Goal: Information Seeking & Learning: Learn about a topic

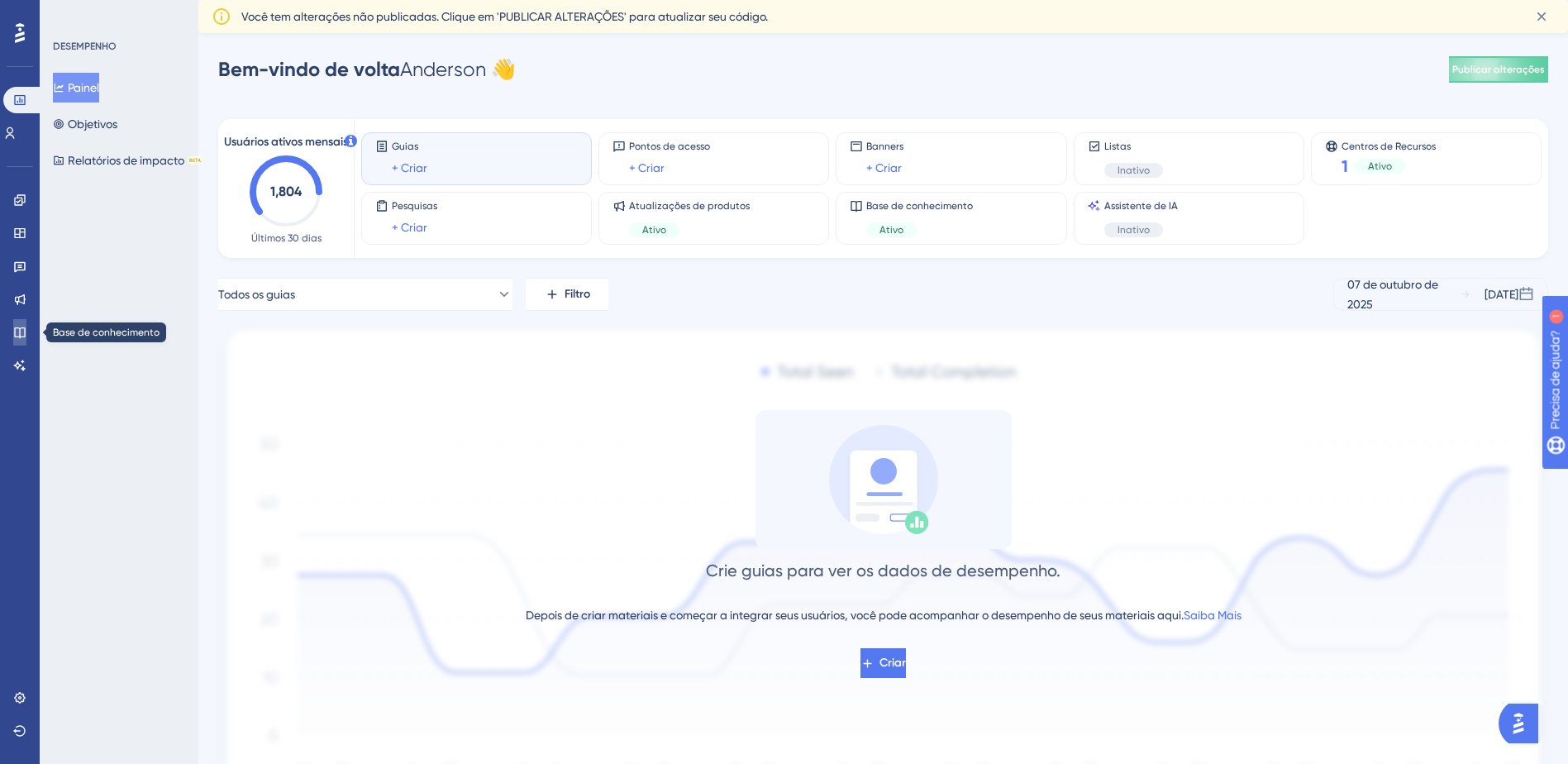
click at [13, 337] on link at bounding box center [19, 332] width 13 height 26
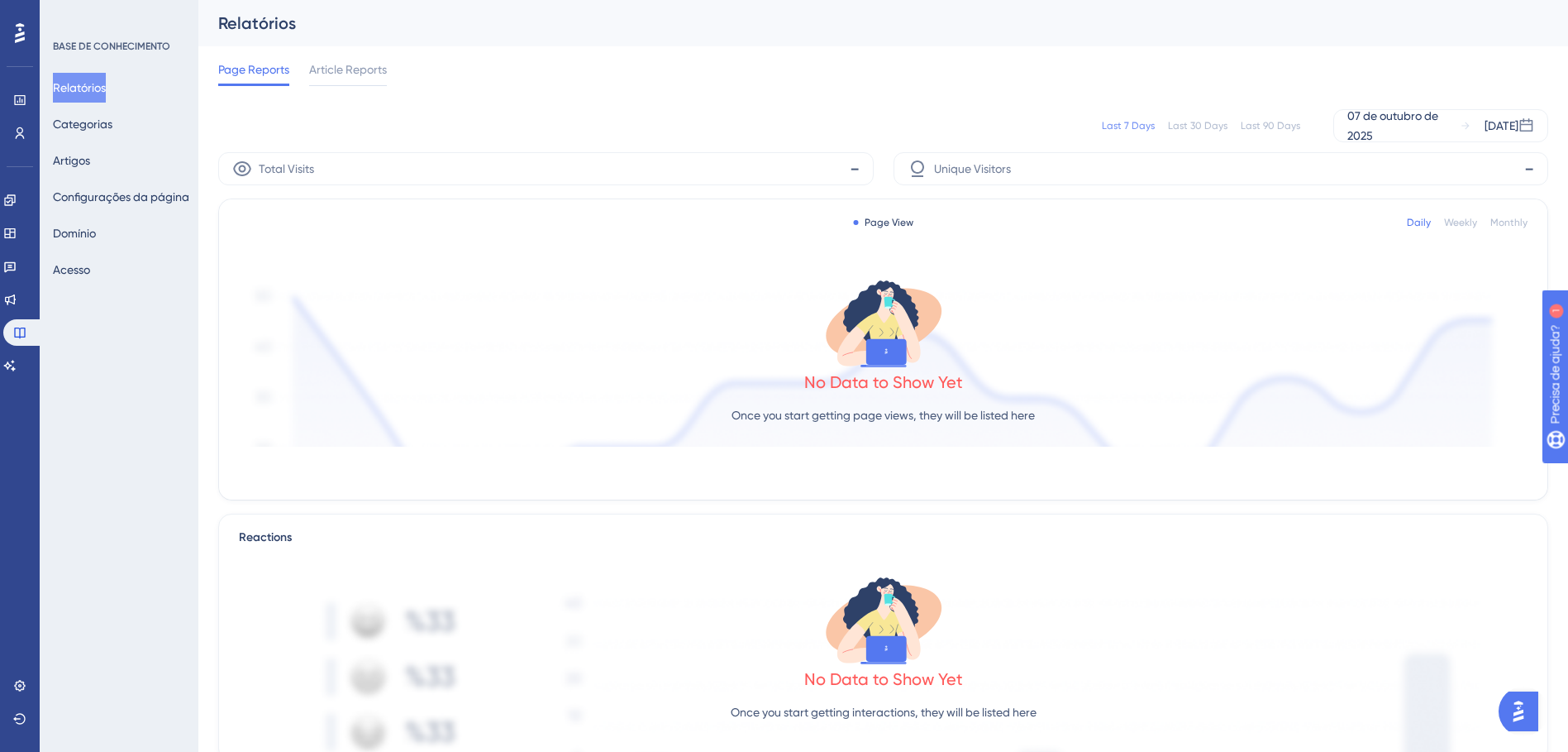
click at [122, 158] on div "Relatórios Categorias Artigos Configurações da página [PERSON_NAME]" at bounding box center [120, 179] width 134 height 212
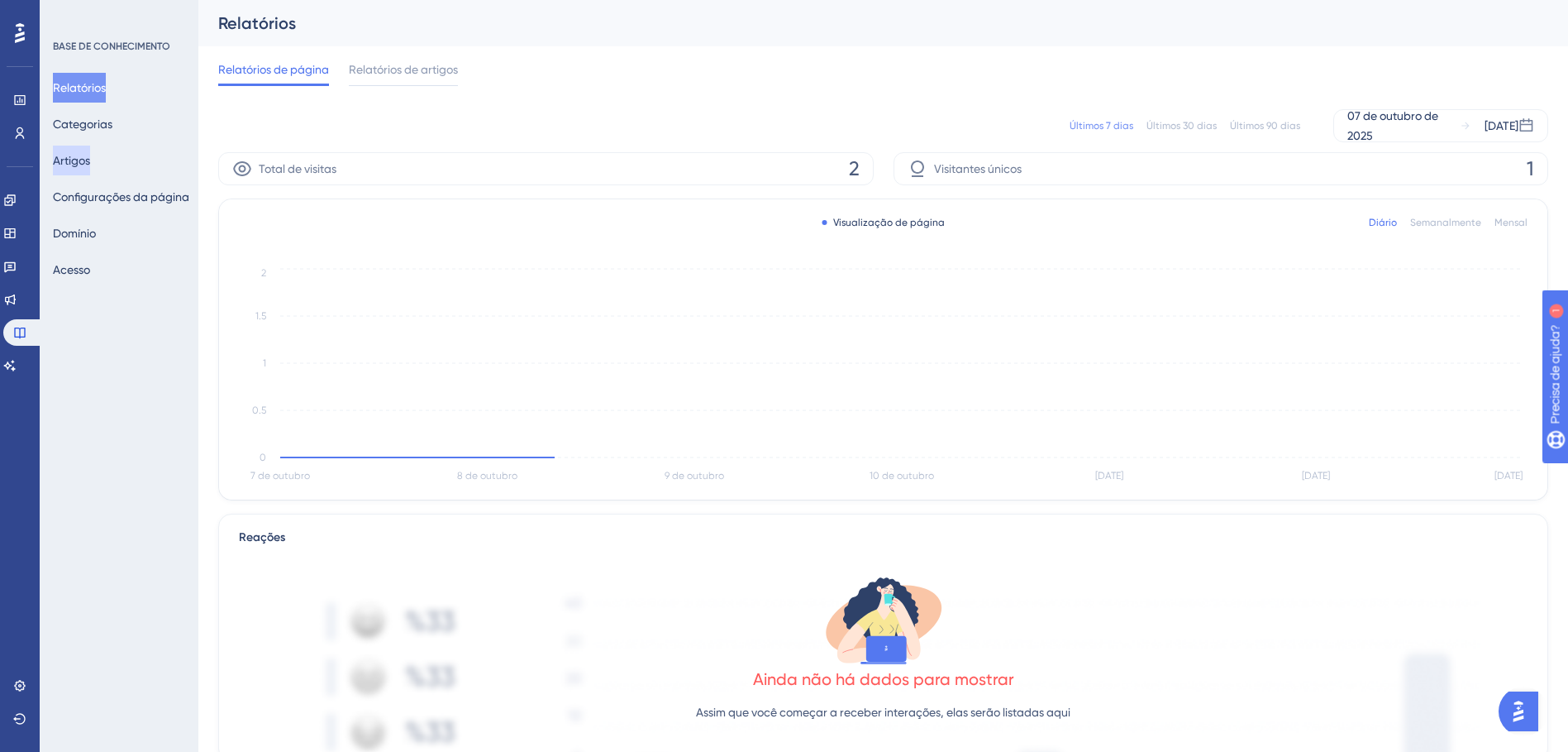
click at [90, 156] on button "Artigos" at bounding box center [71, 160] width 37 height 30
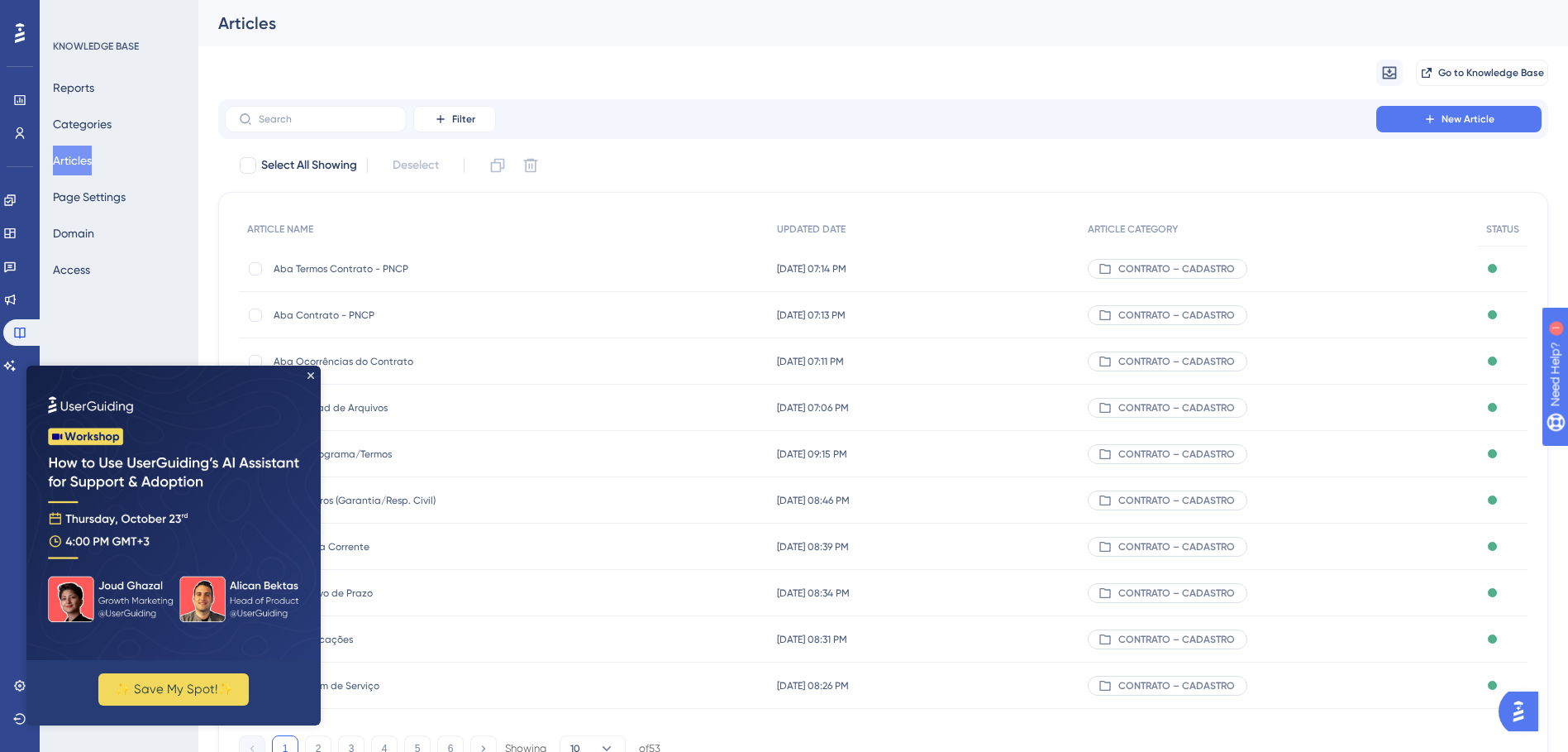
click at [791, 102] on div "Filter New Article" at bounding box center [883, 119] width 1330 height 40
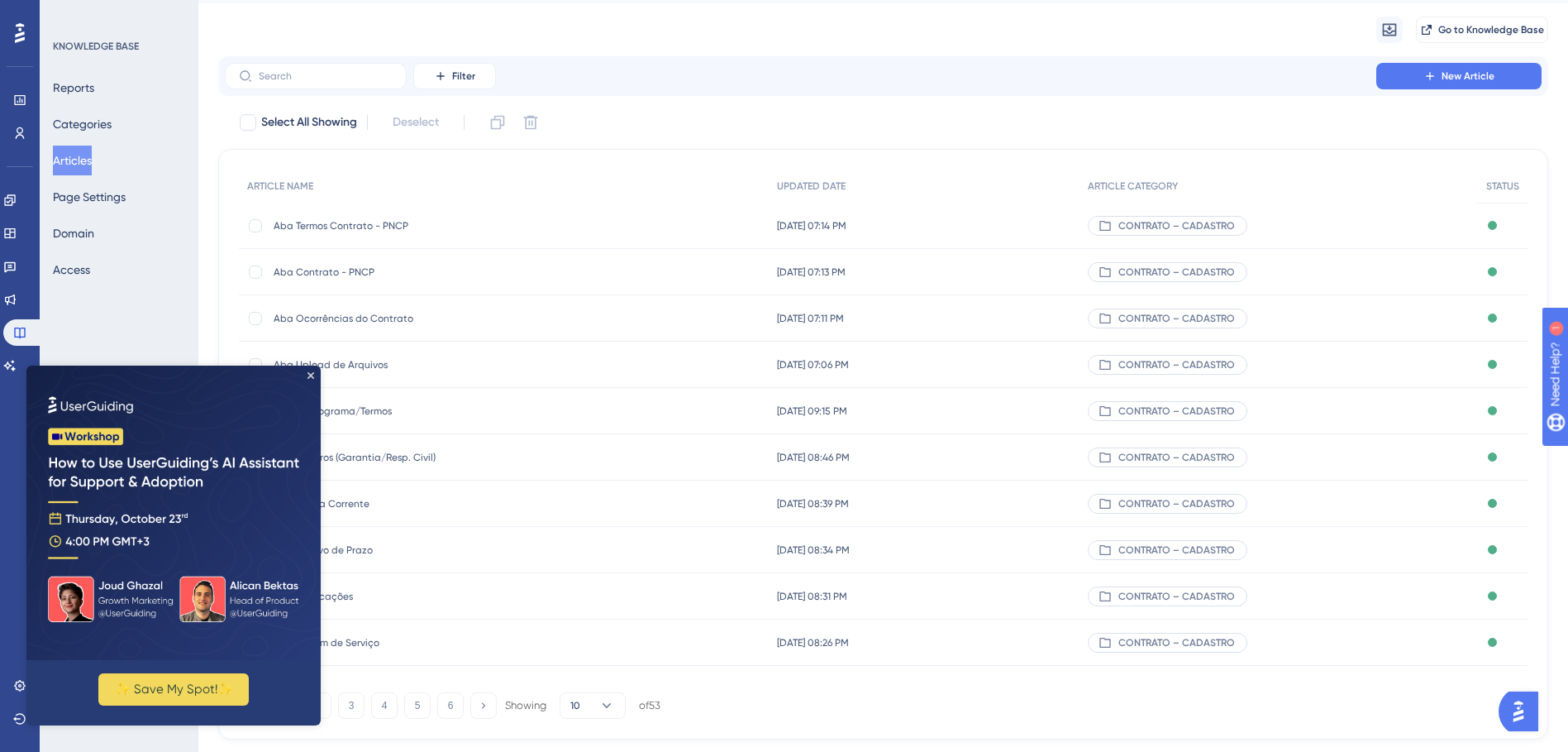
scroll to position [84, 0]
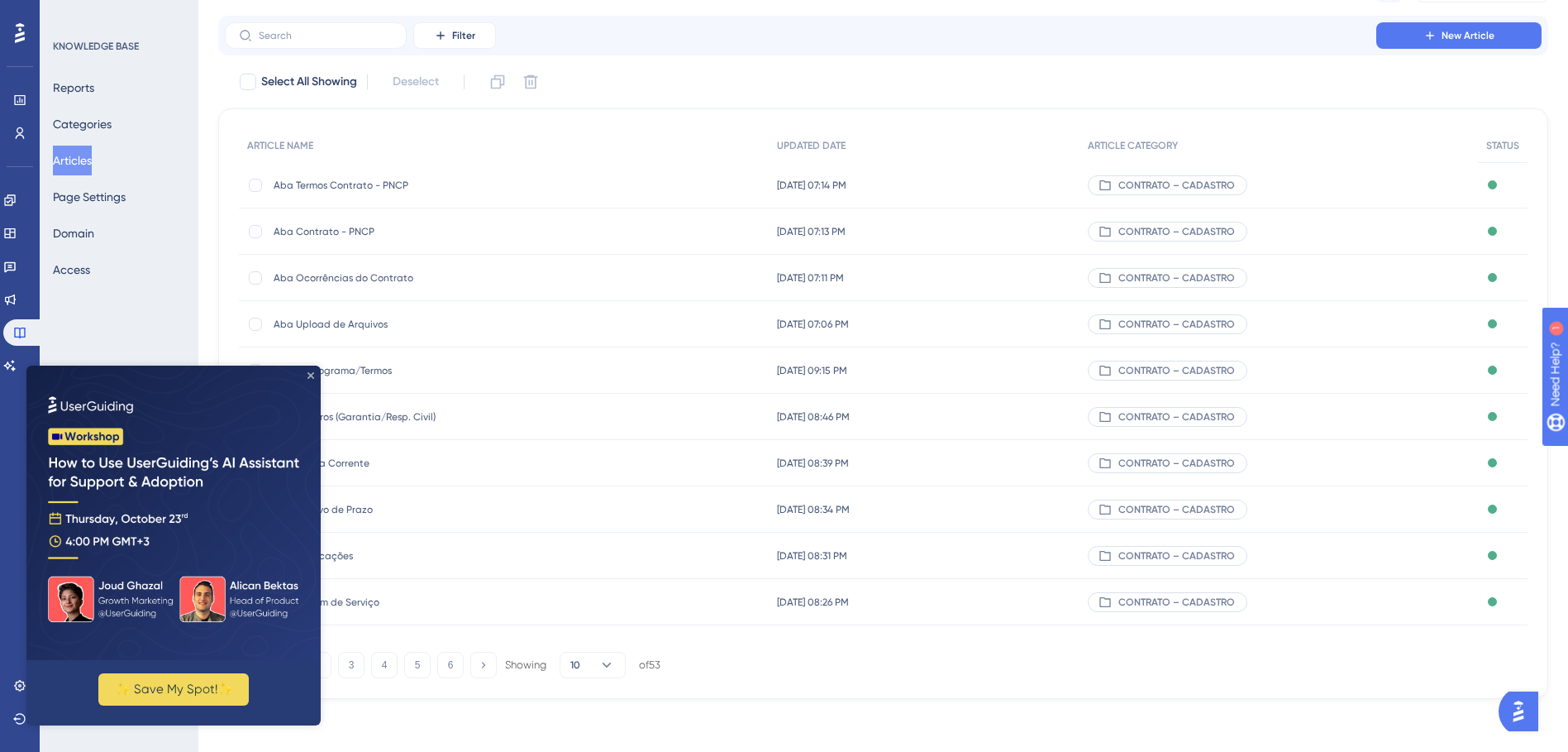
click at [311, 375] on icon "Close Preview" at bounding box center [311, 376] width 7 height 7
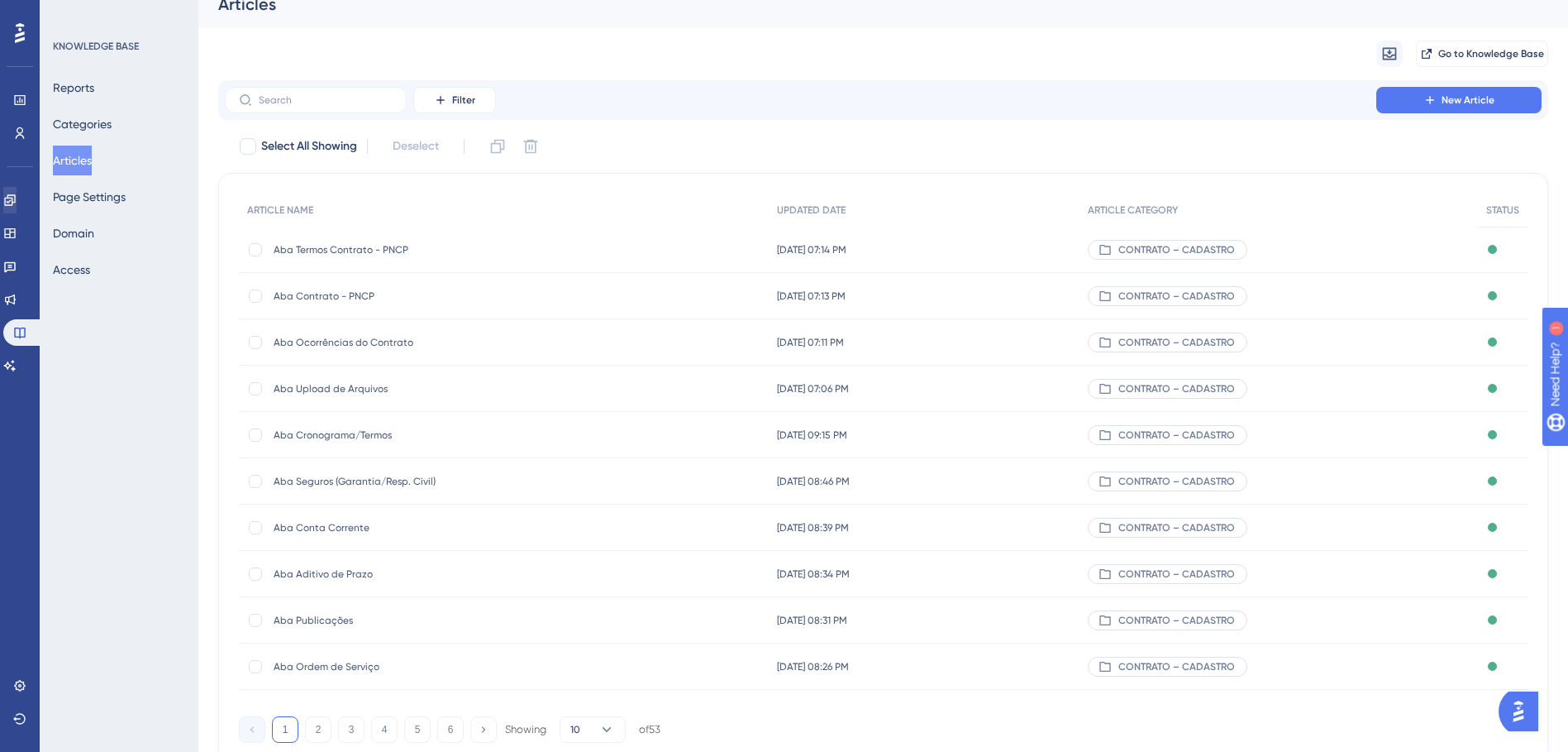
scroll to position [0, 0]
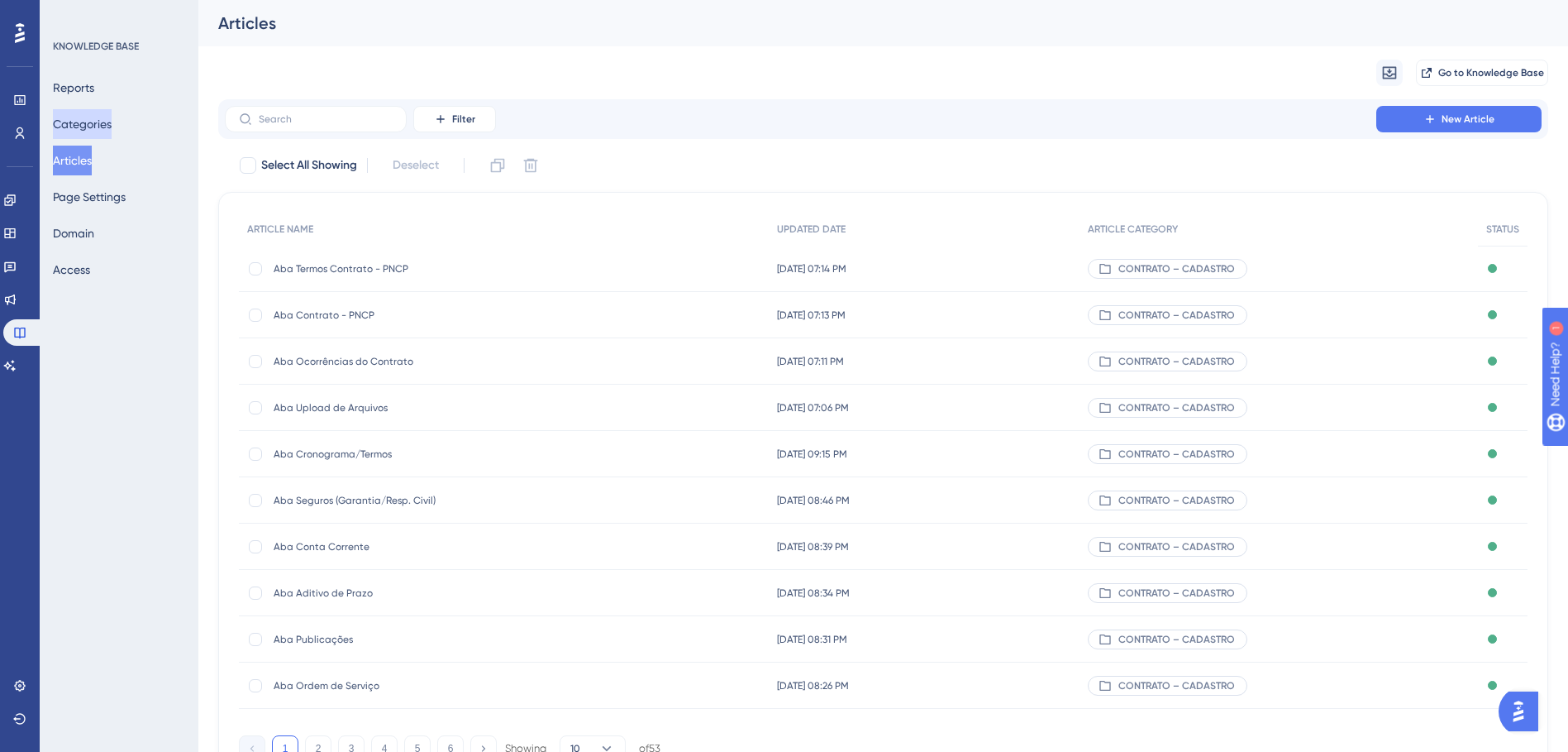
click at [104, 118] on button "Categories" at bounding box center [82, 124] width 59 height 30
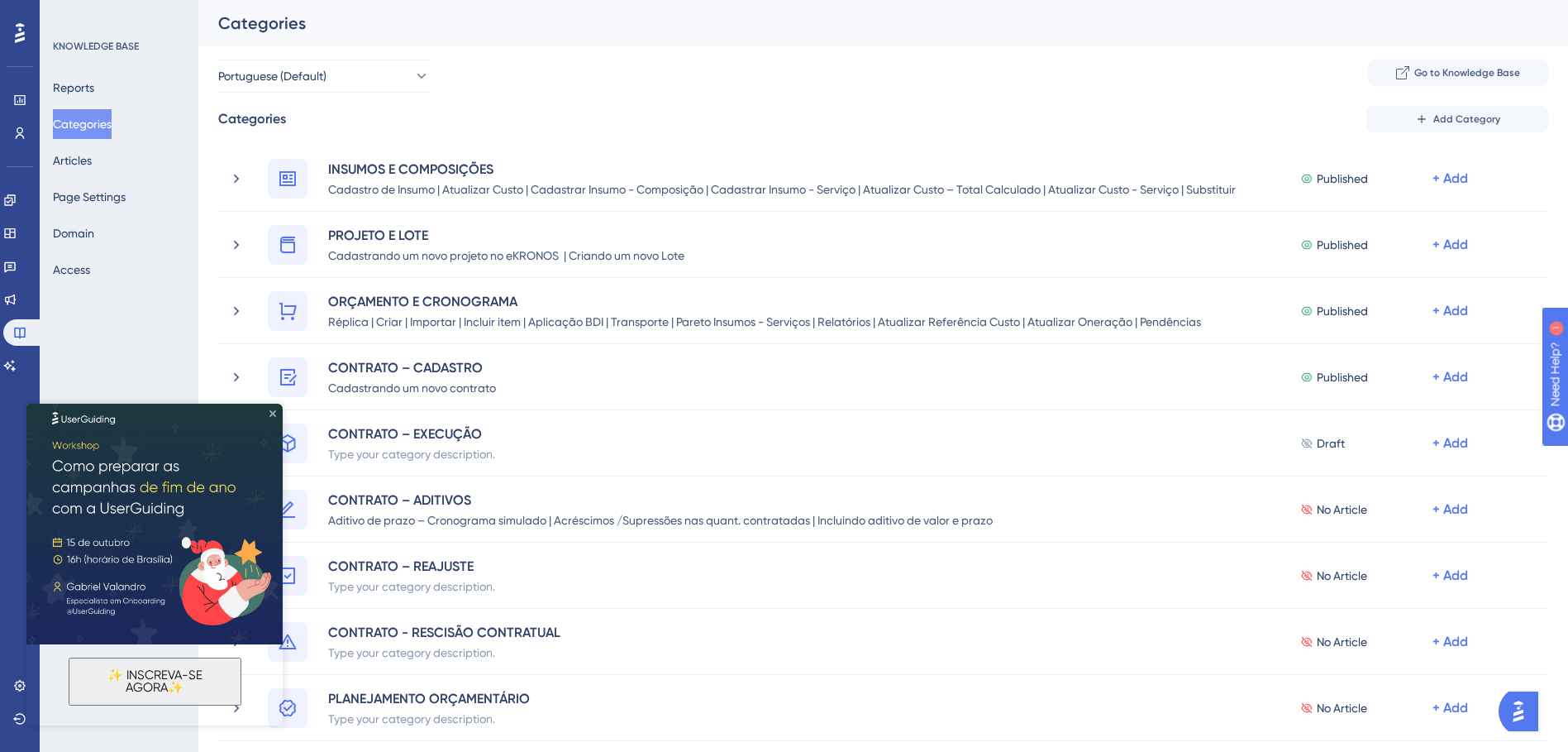
click at [273, 413] on icon "Close Preview" at bounding box center [273, 413] width 7 height 7
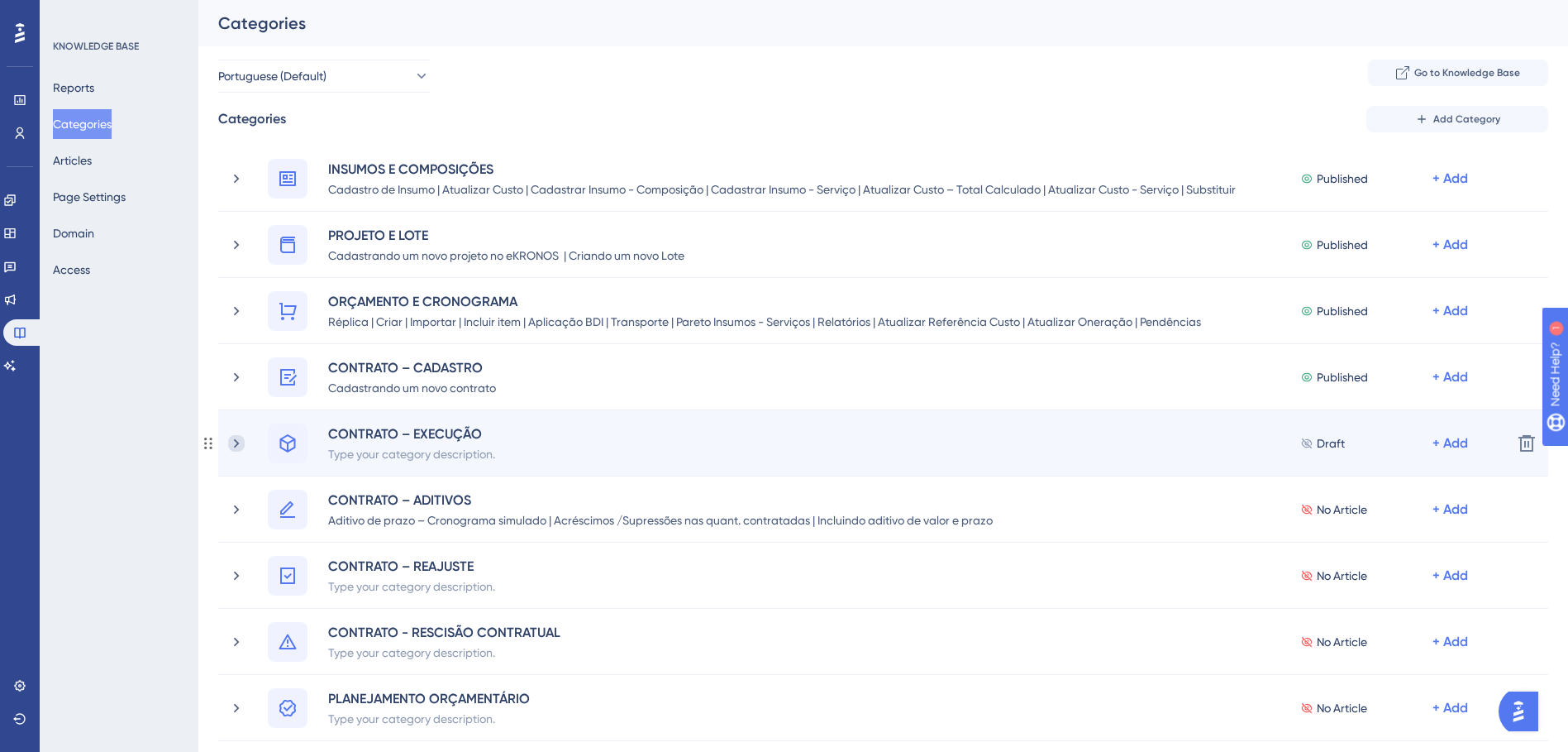
click at [234, 446] on icon at bounding box center [236, 443] width 17 height 17
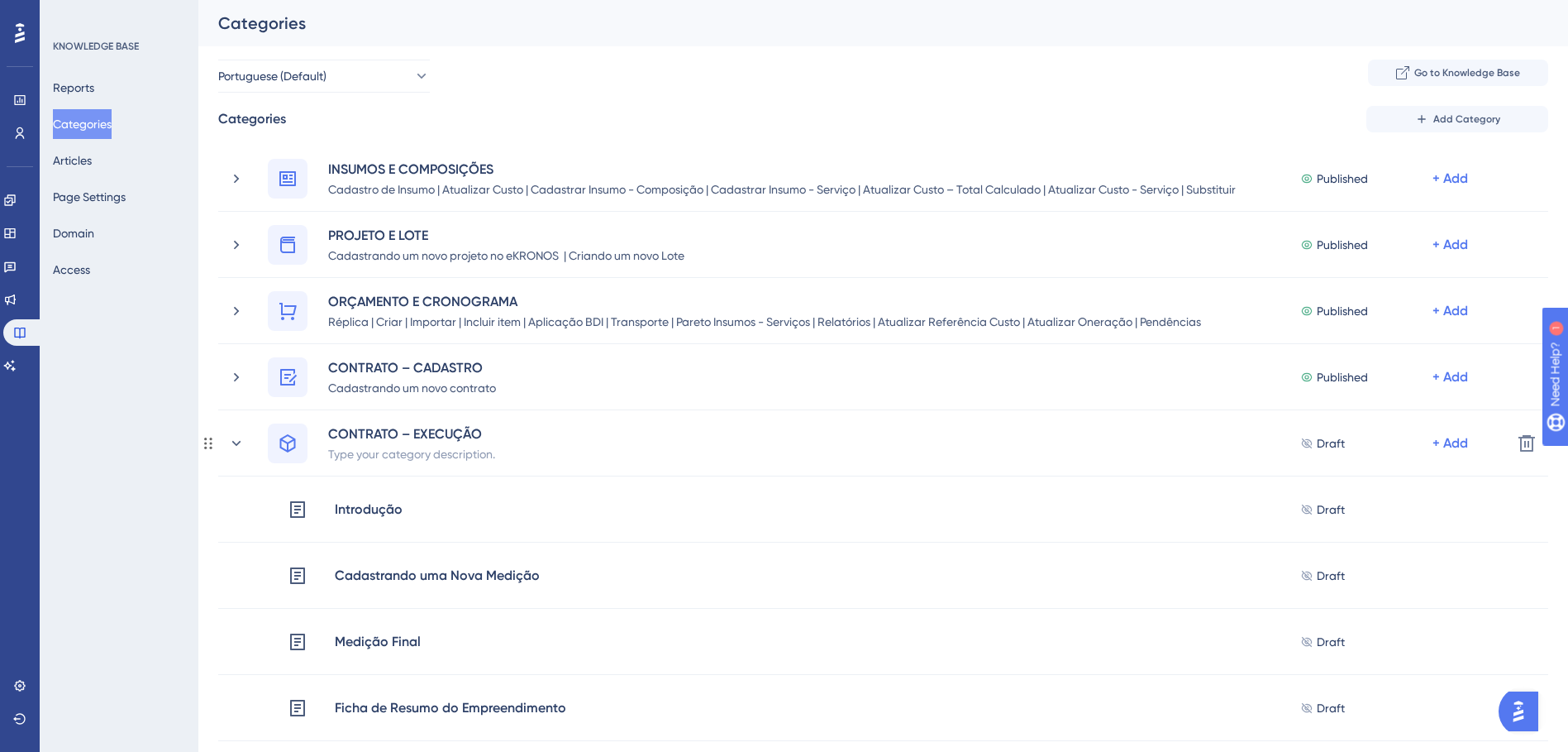
click at [234, 446] on icon at bounding box center [236, 443] width 17 height 17
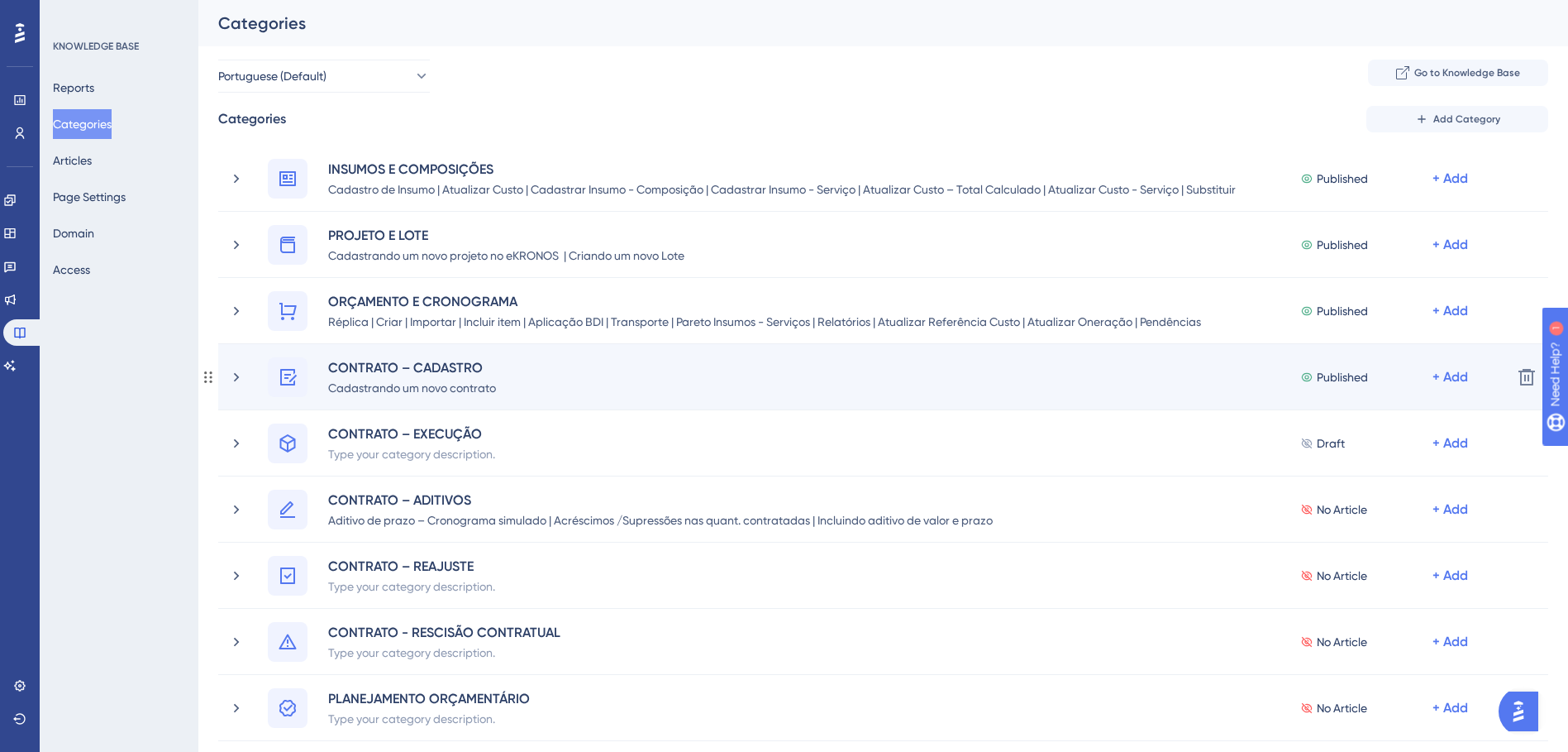
click at [247, 391] on div "CONTRATO – CADASTRO Cadastrando um novo contrato Published + Add" at bounding box center [863, 376] width 1270 height 40
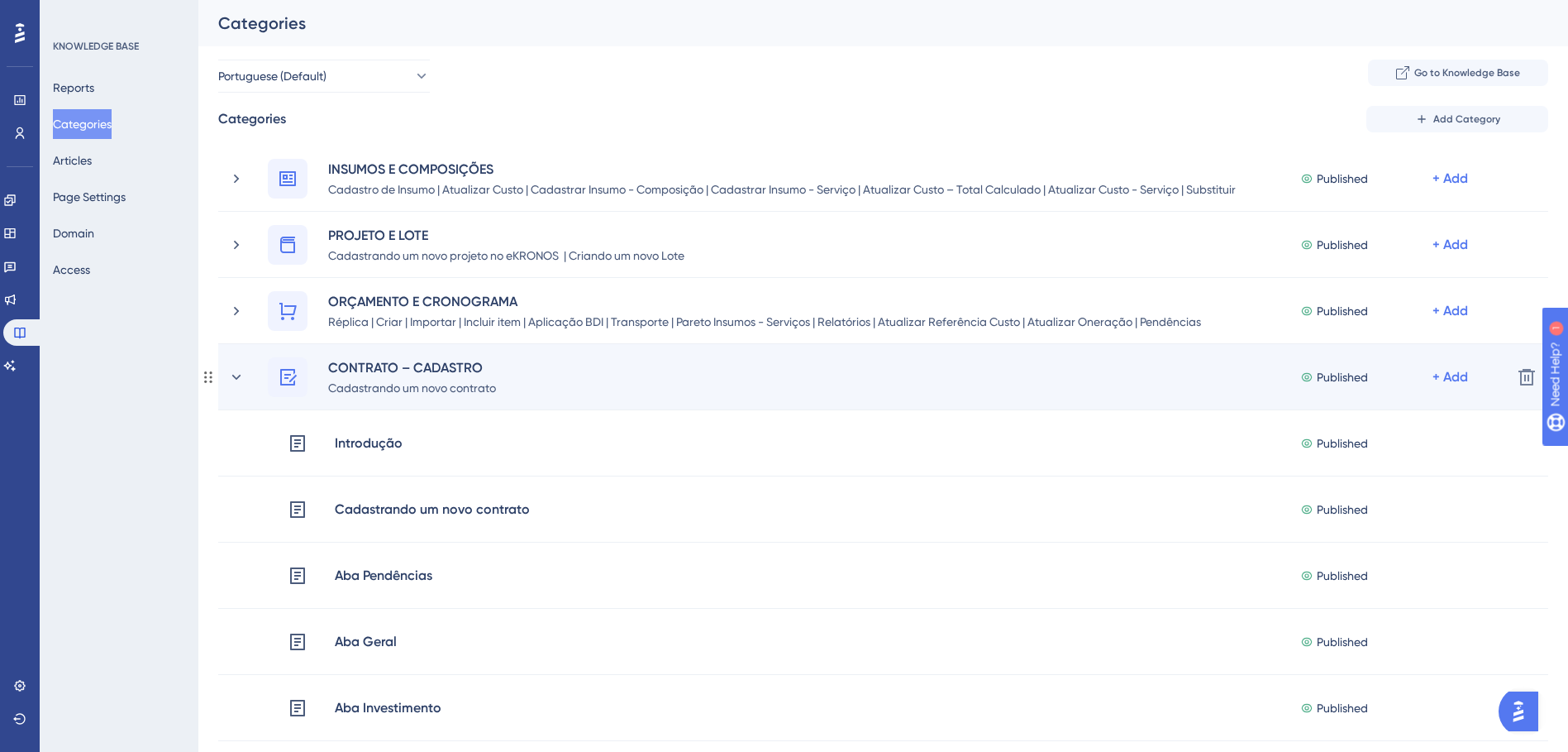
click at [247, 371] on div "CONTRATO – CADASTRO Cadastrando um novo contrato Published + Add" at bounding box center [863, 376] width 1270 height 40
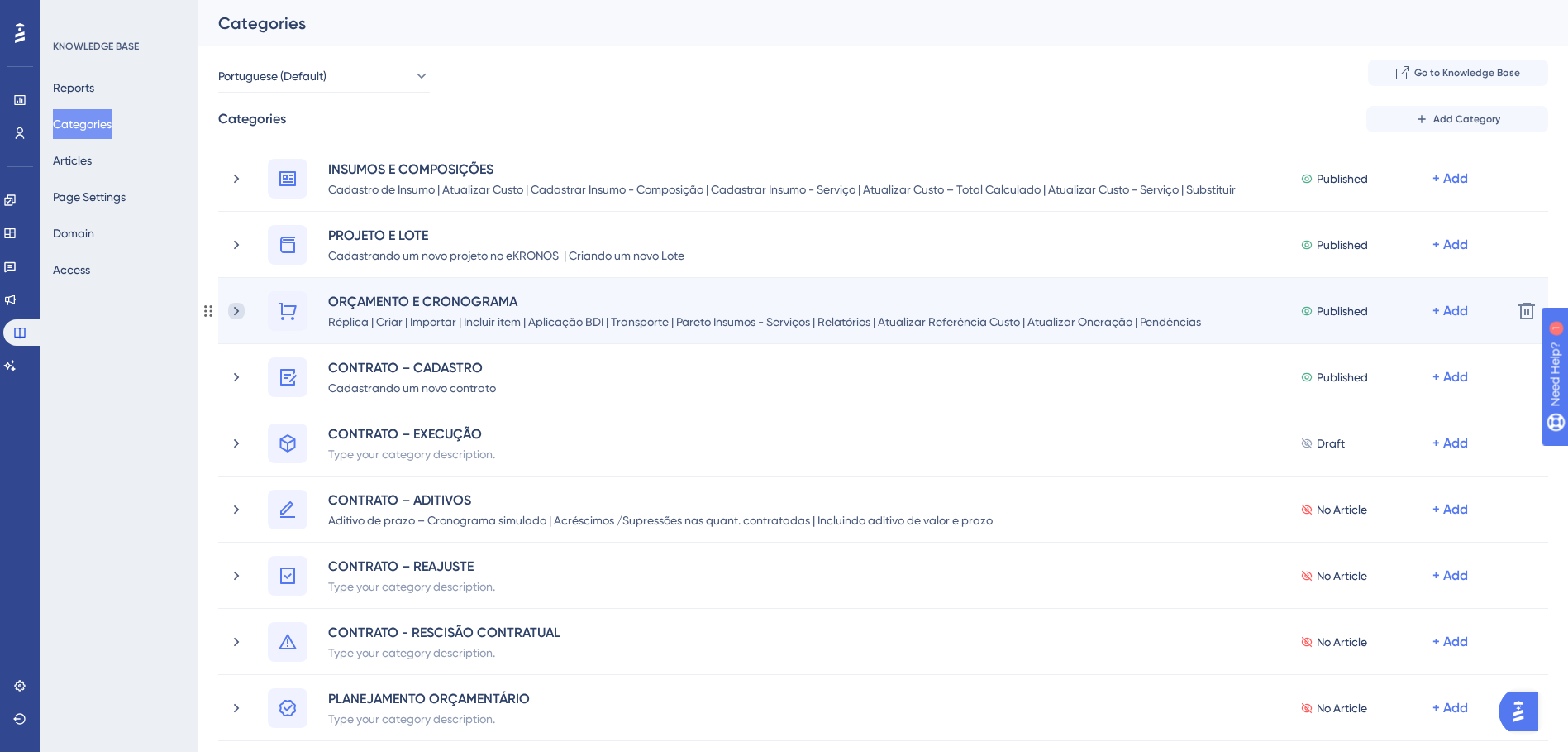
click at [243, 309] on icon at bounding box center [236, 310] width 17 height 17
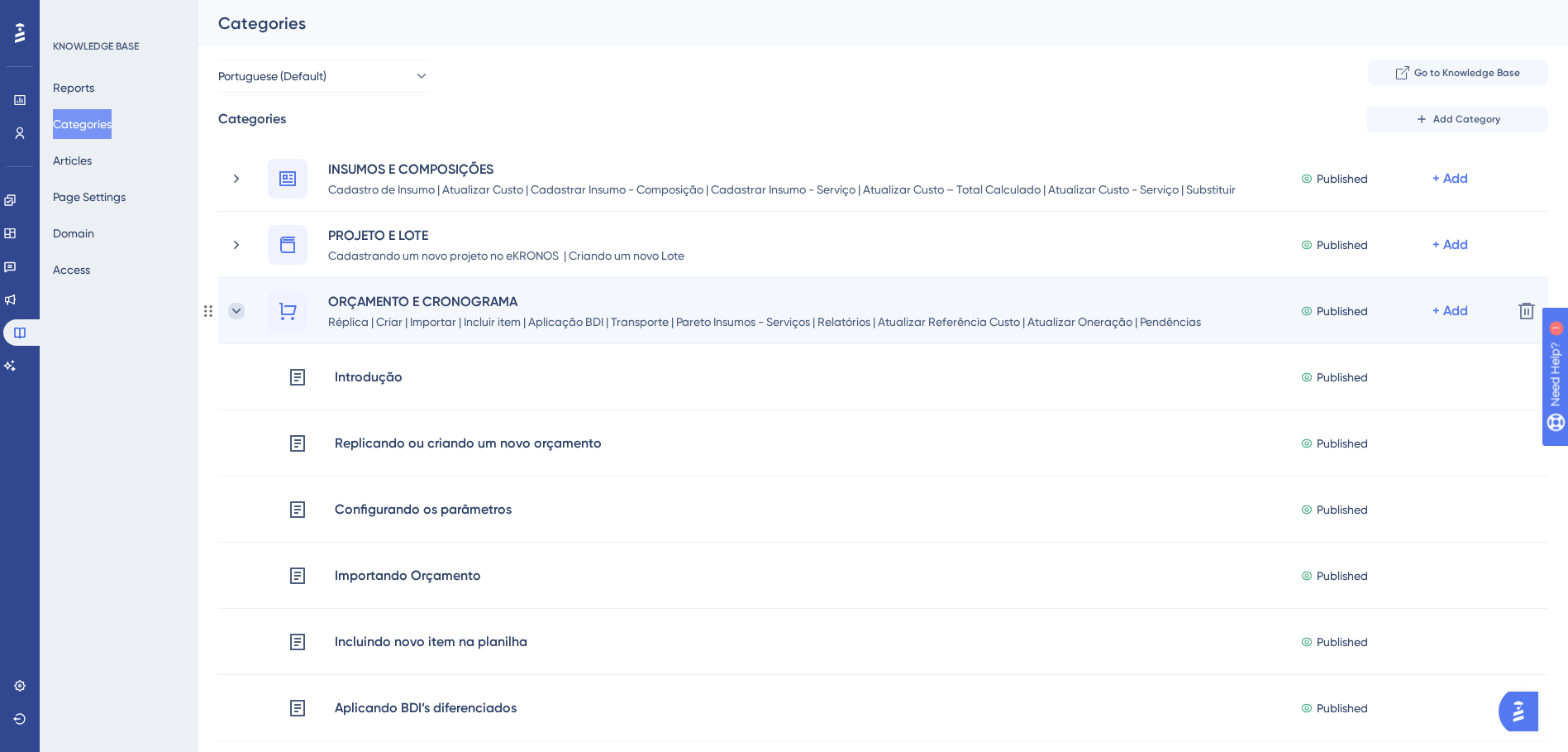
click at [243, 308] on icon at bounding box center [236, 310] width 17 height 17
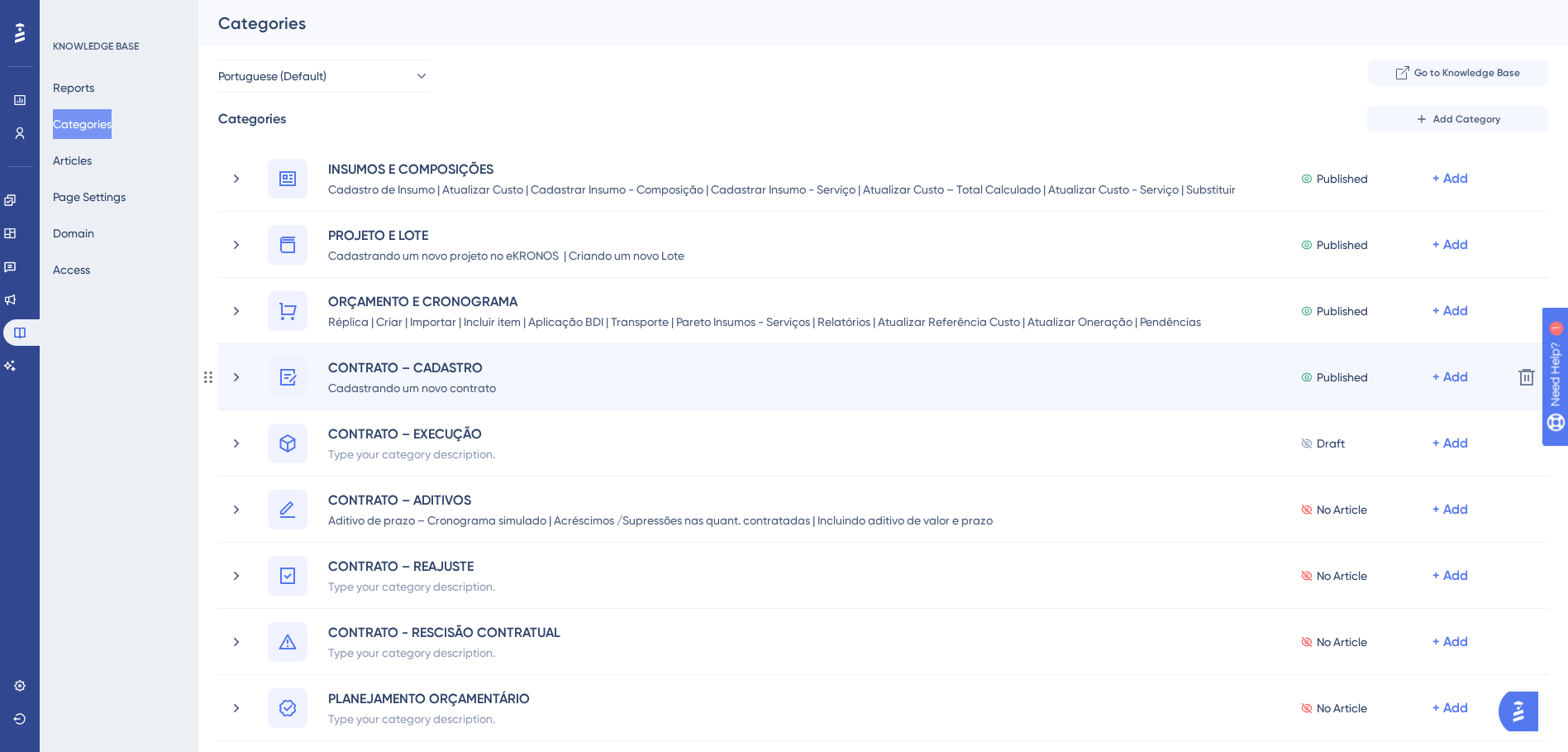
click at [239, 357] on div "CONTRATO – CADASTRO Cadastrando um novo contrato Published + Add" at bounding box center [863, 376] width 1270 height 40
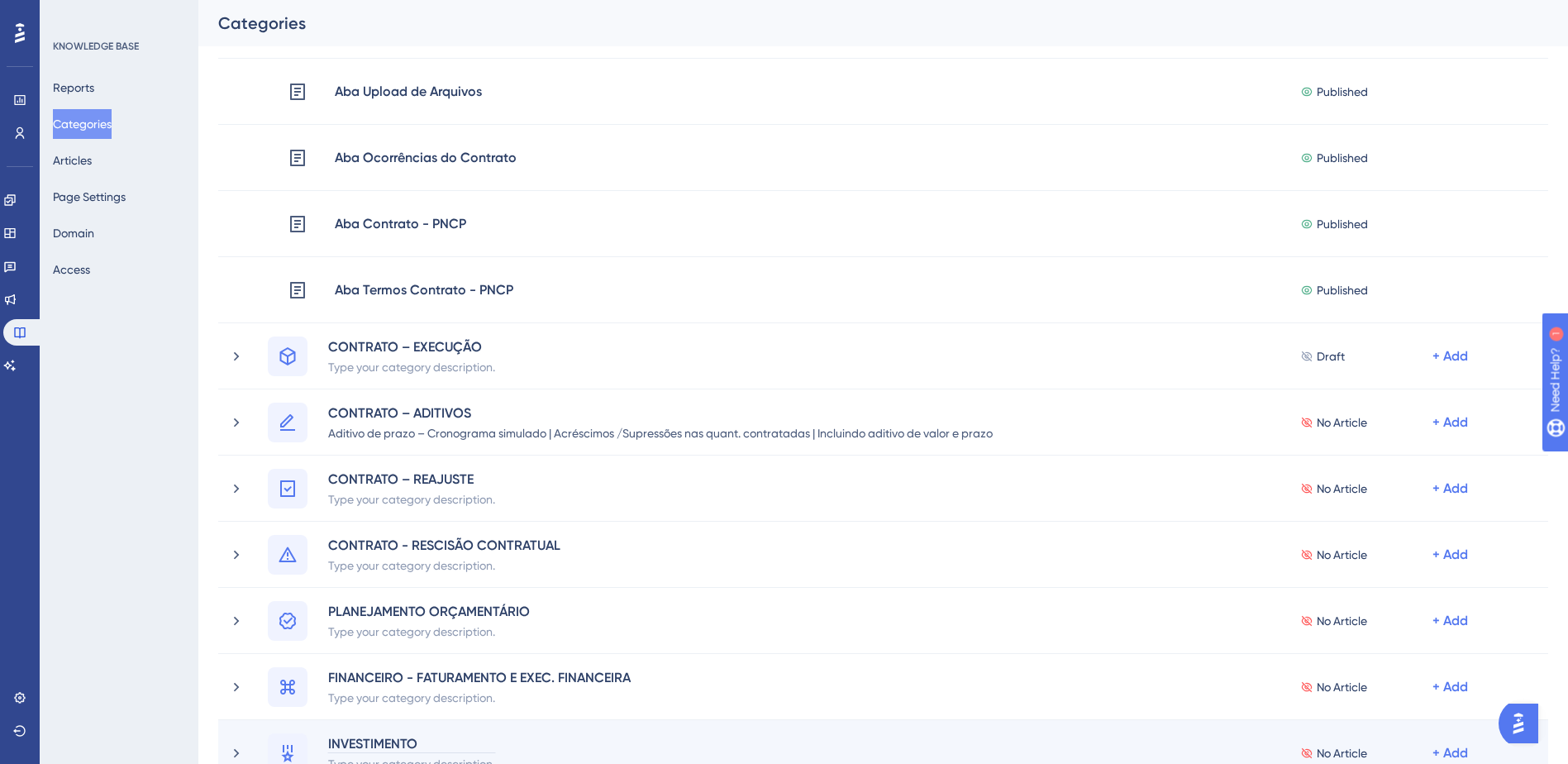
scroll to position [1103, 0]
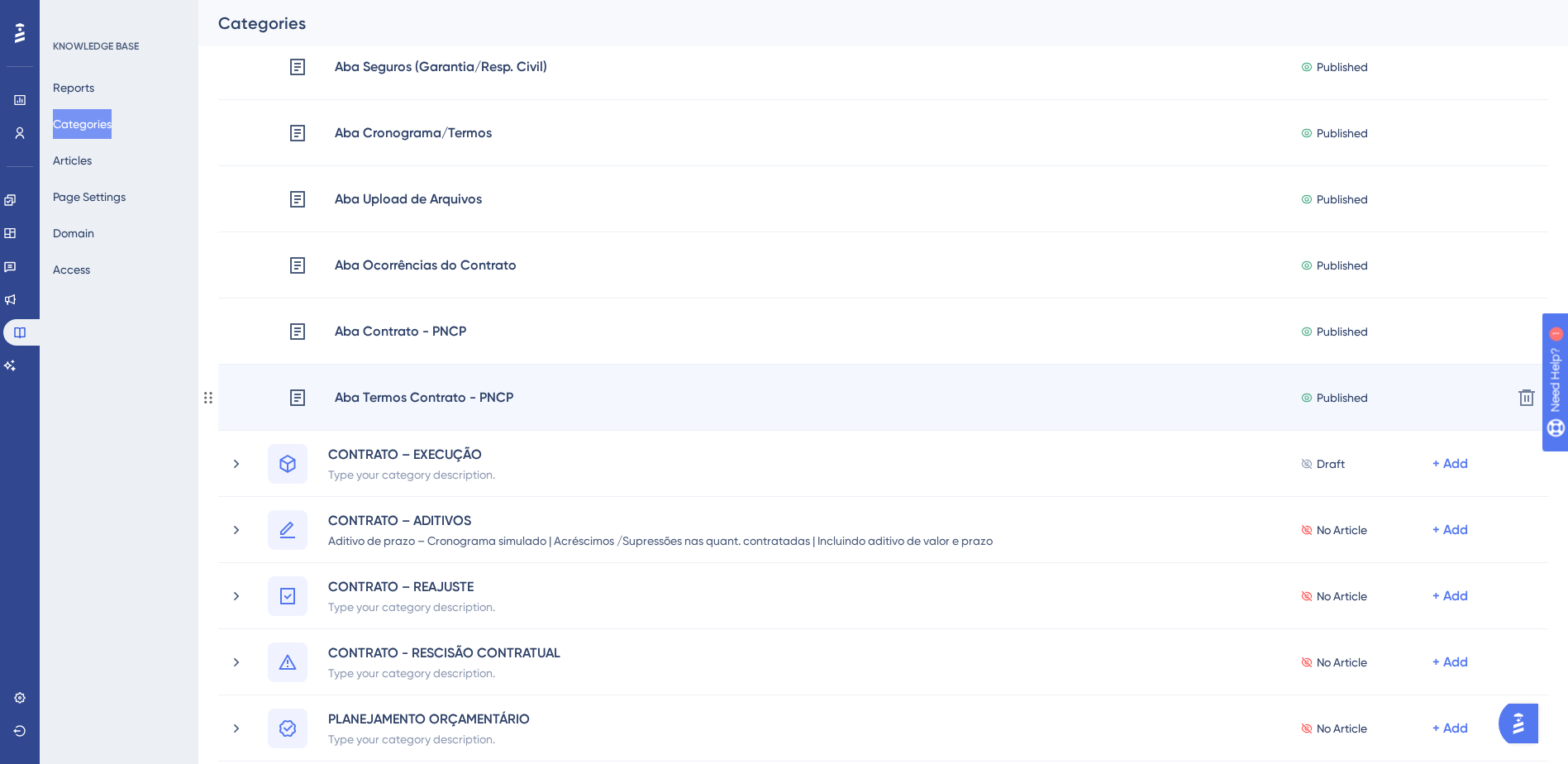
click at [473, 400] on div "Aba Termos Contrato - PNCP" at bounding box center [424, 397] width 180 height 21
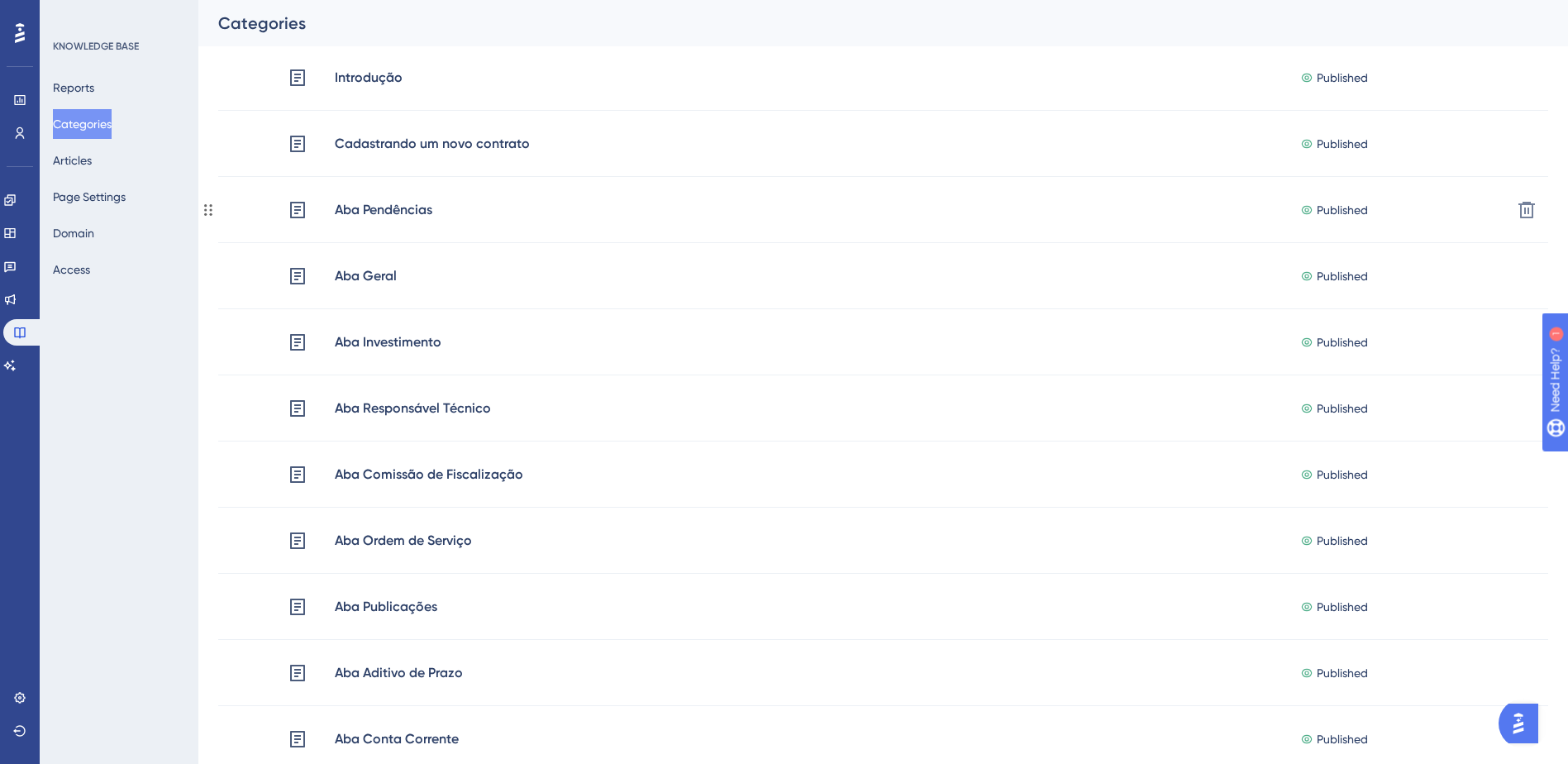
scroll to position [221, 0]
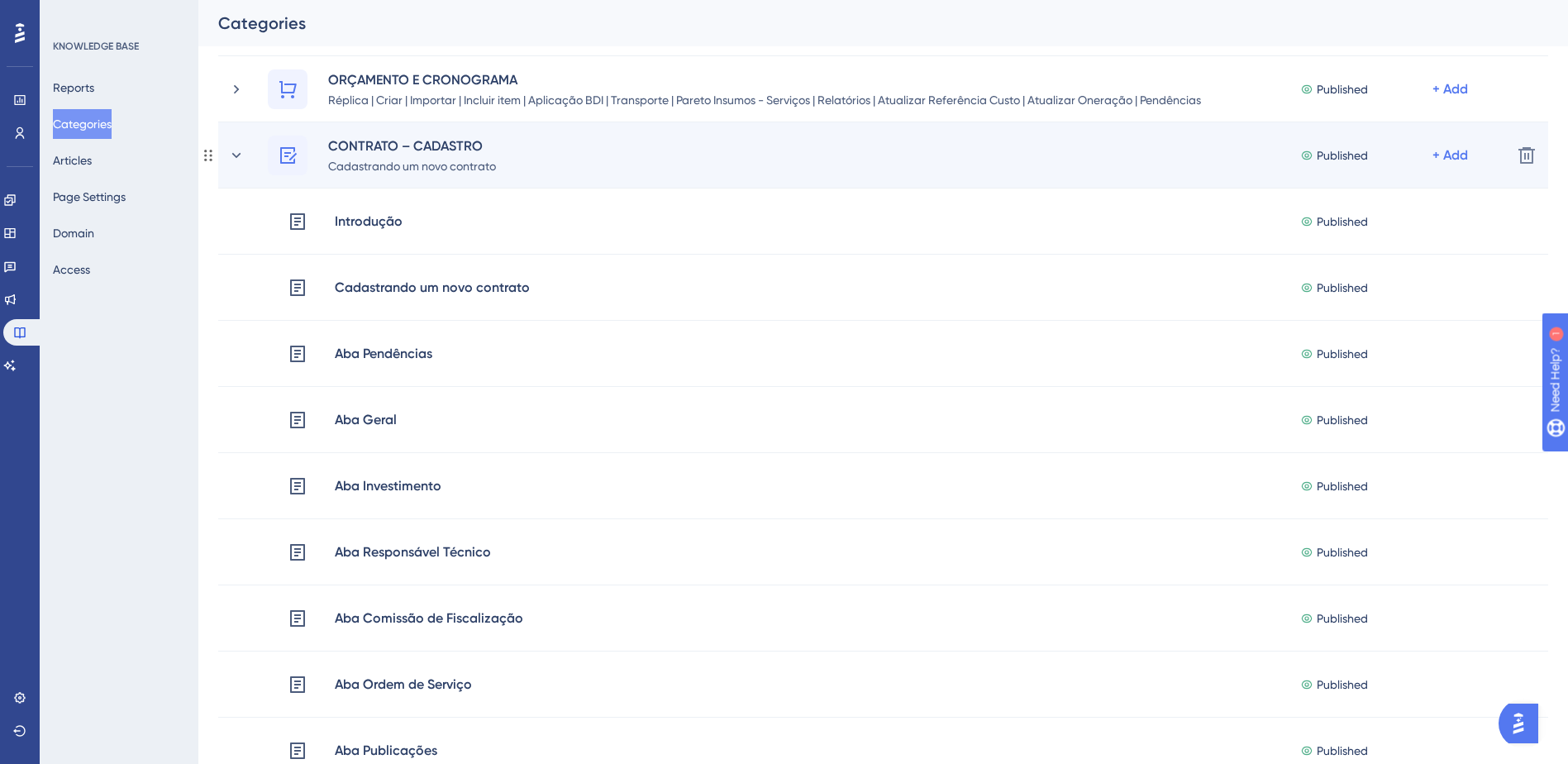
click at [245, 144] on div "CONTRATO – CADASTRO Cadastrando um novo contrato Published + Add" at bounding box center [863, 155] width 1270 height 40
